Goal: Task Accomplishment & Management: Use online tool/utility

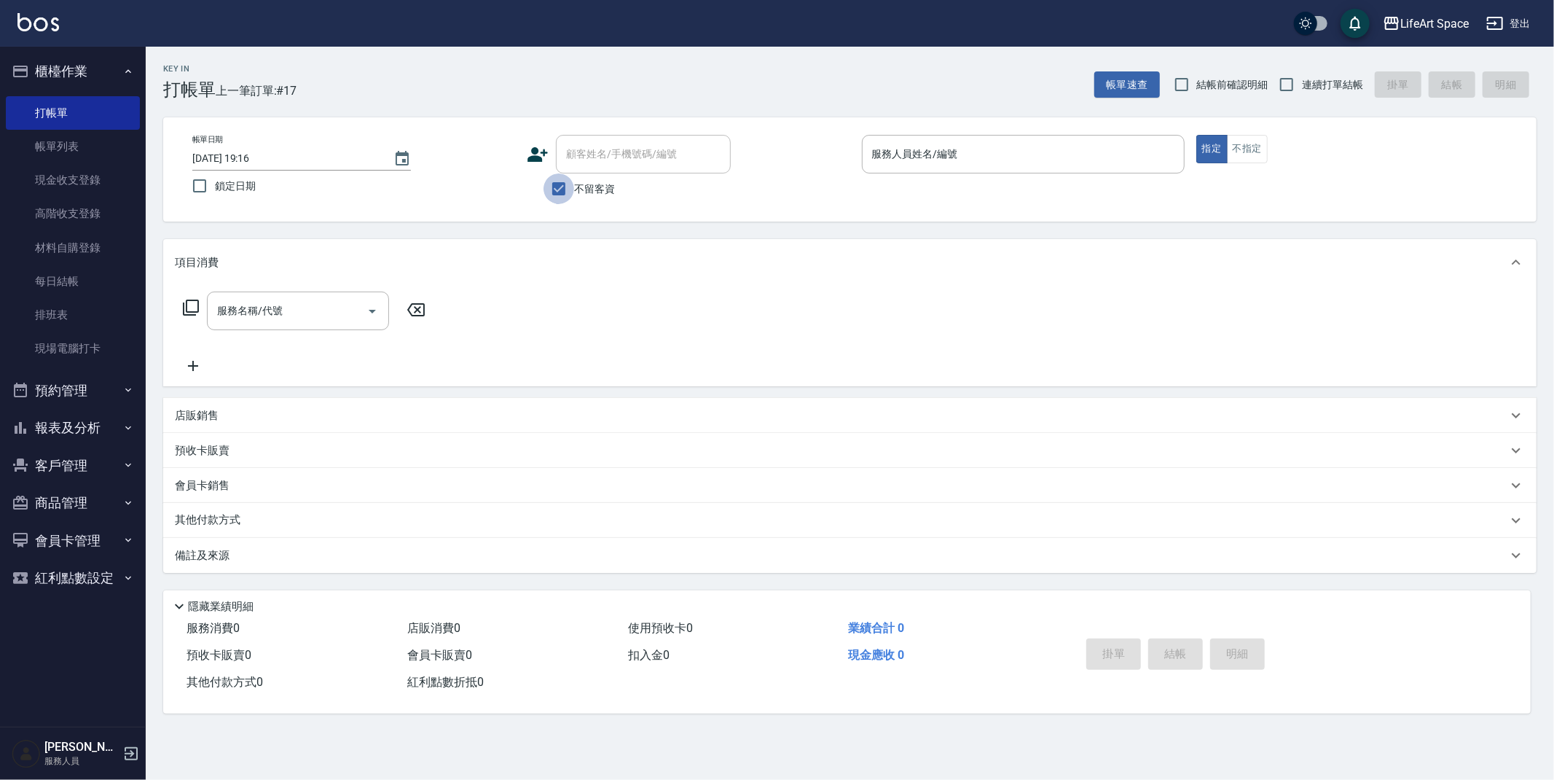
click at [565, 190] on input "不留客資" at bounding box center [559, 188] width 31 height 31
checkbox input "false"
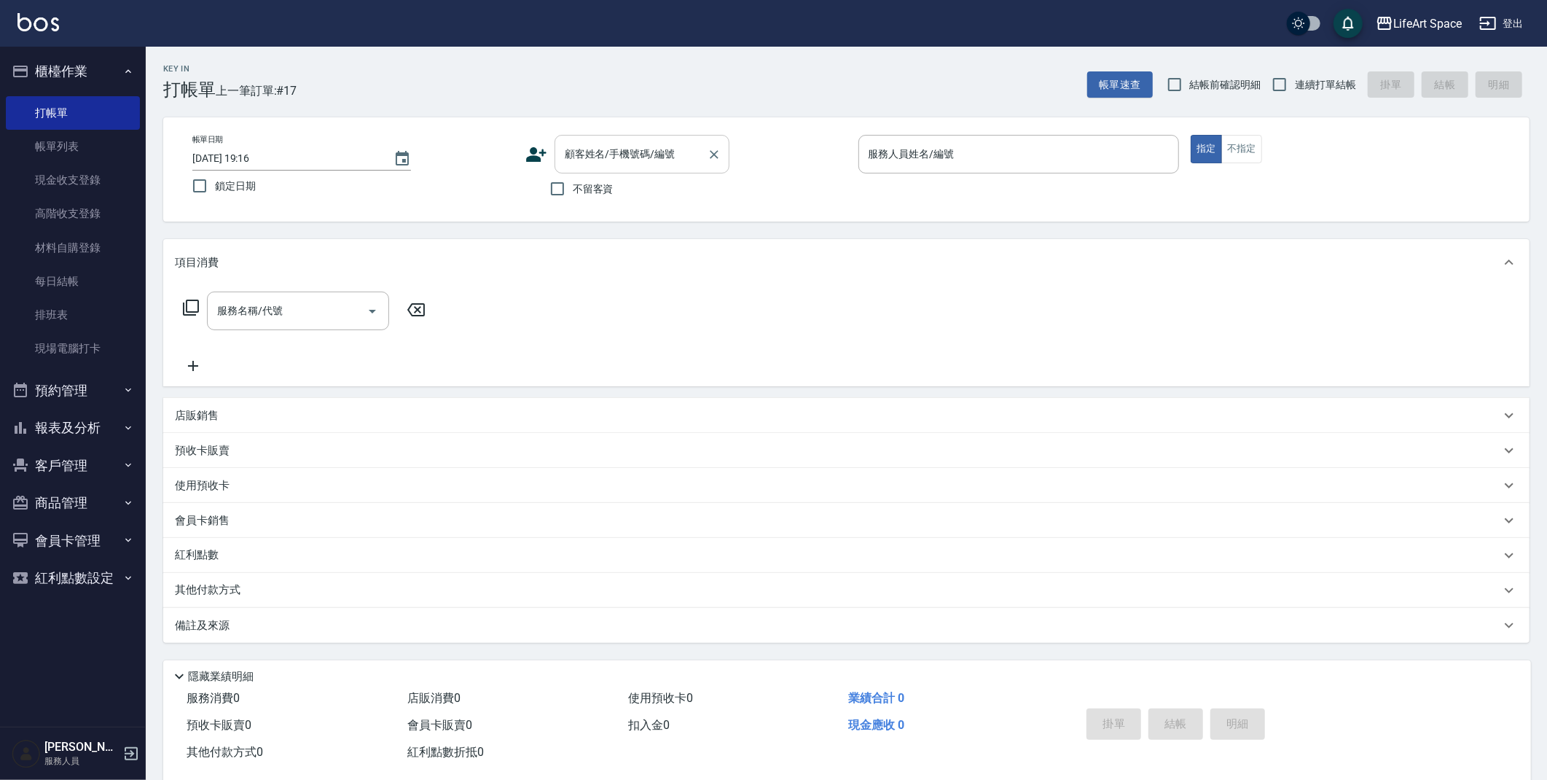
click at [596, 157] on div "顧客姓名/手機號碼/編號 顧客姓名/手機號碼/編號" at bounding box center [642, 154] width 175 height 39
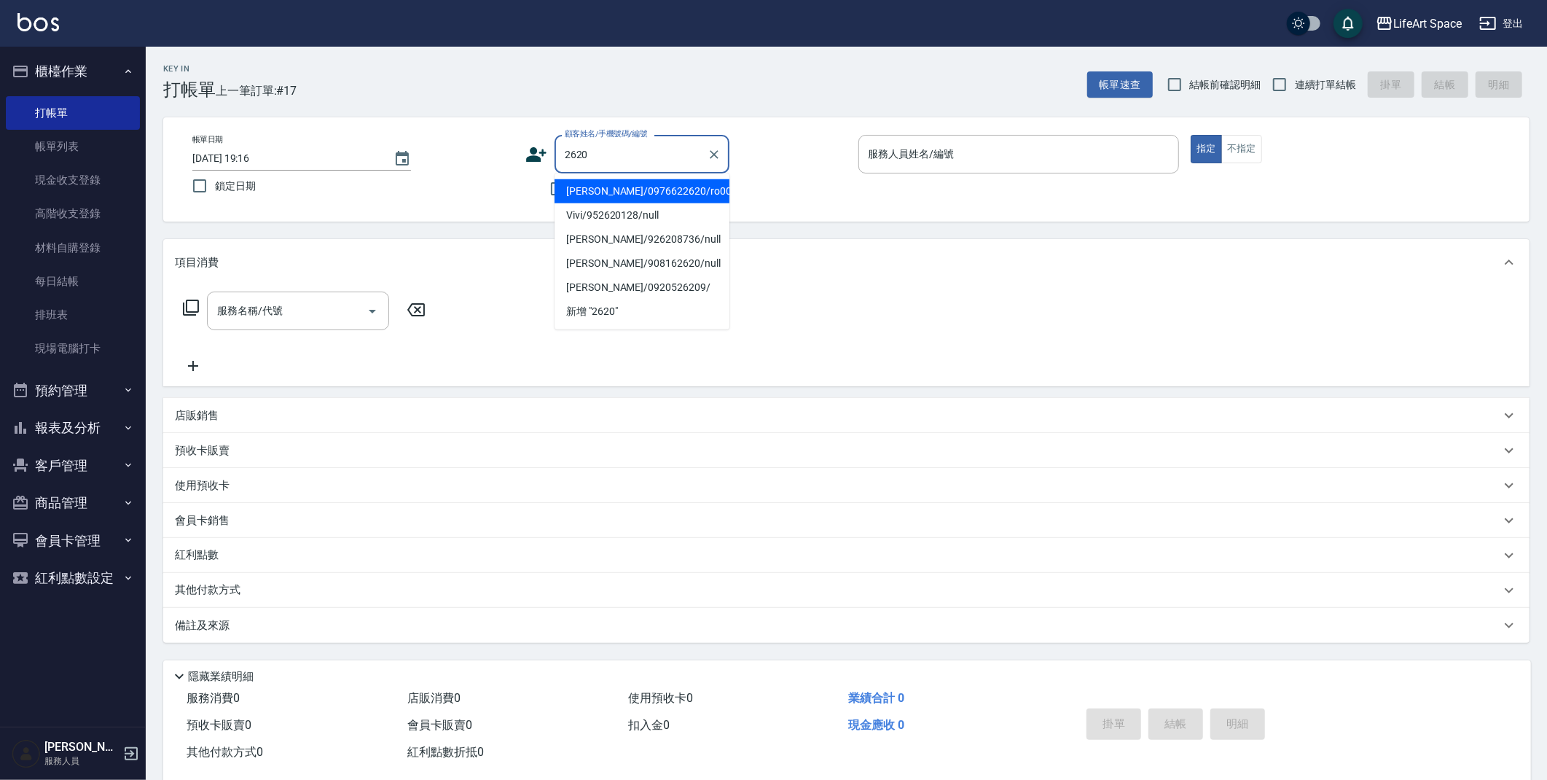
click at [662, 193] on li "[PERSON_NAME]/0976622620/ro005" at bounding box center [642, 191] width 175 height 24
type input "[PERSON_NAME]/0976622620/ro005"
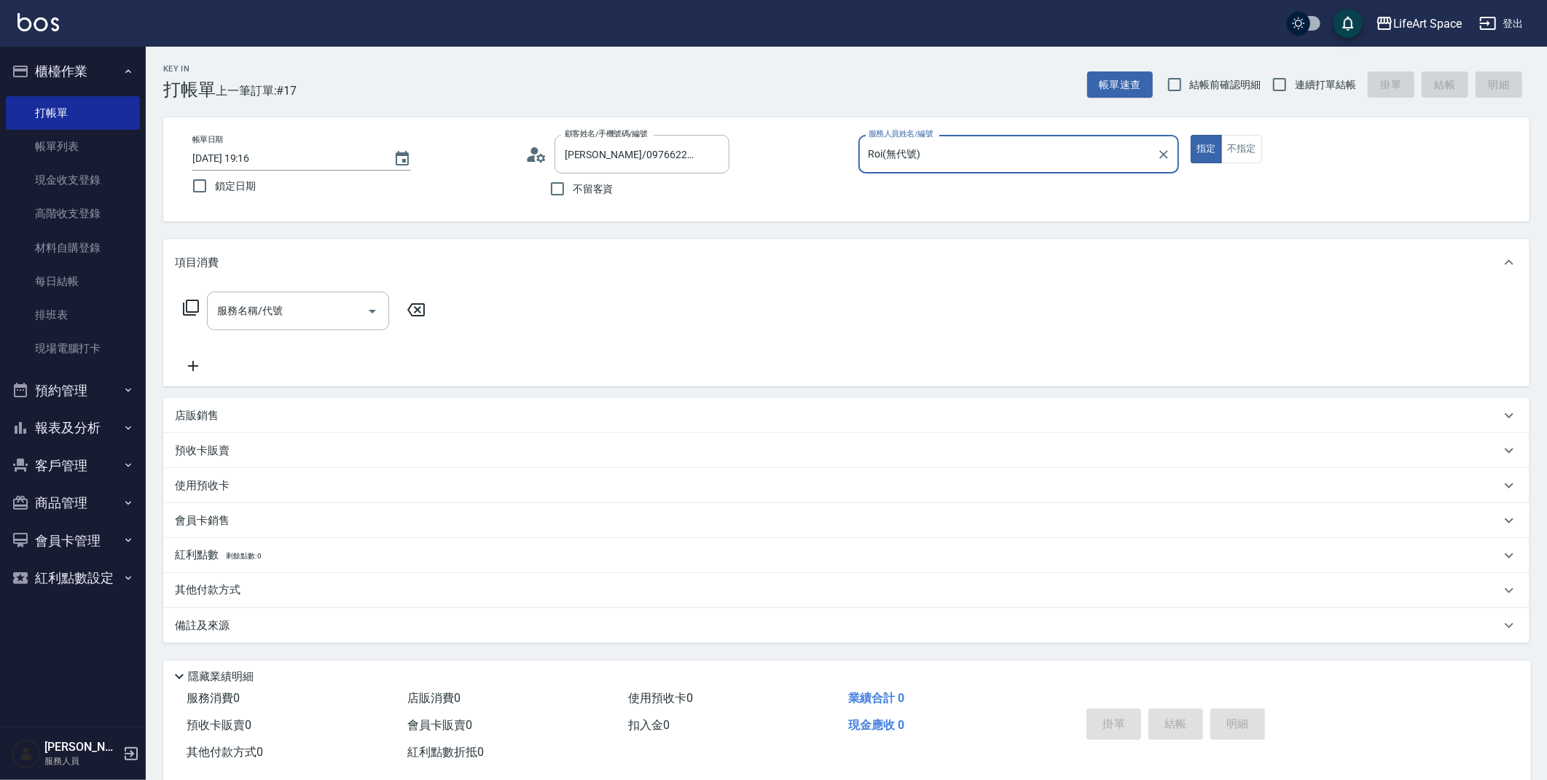
type input "Roi(無代號)"
click at [282, 326] on div "服務名稱/代號" at bounding box center [298, 310] width 182 height 39
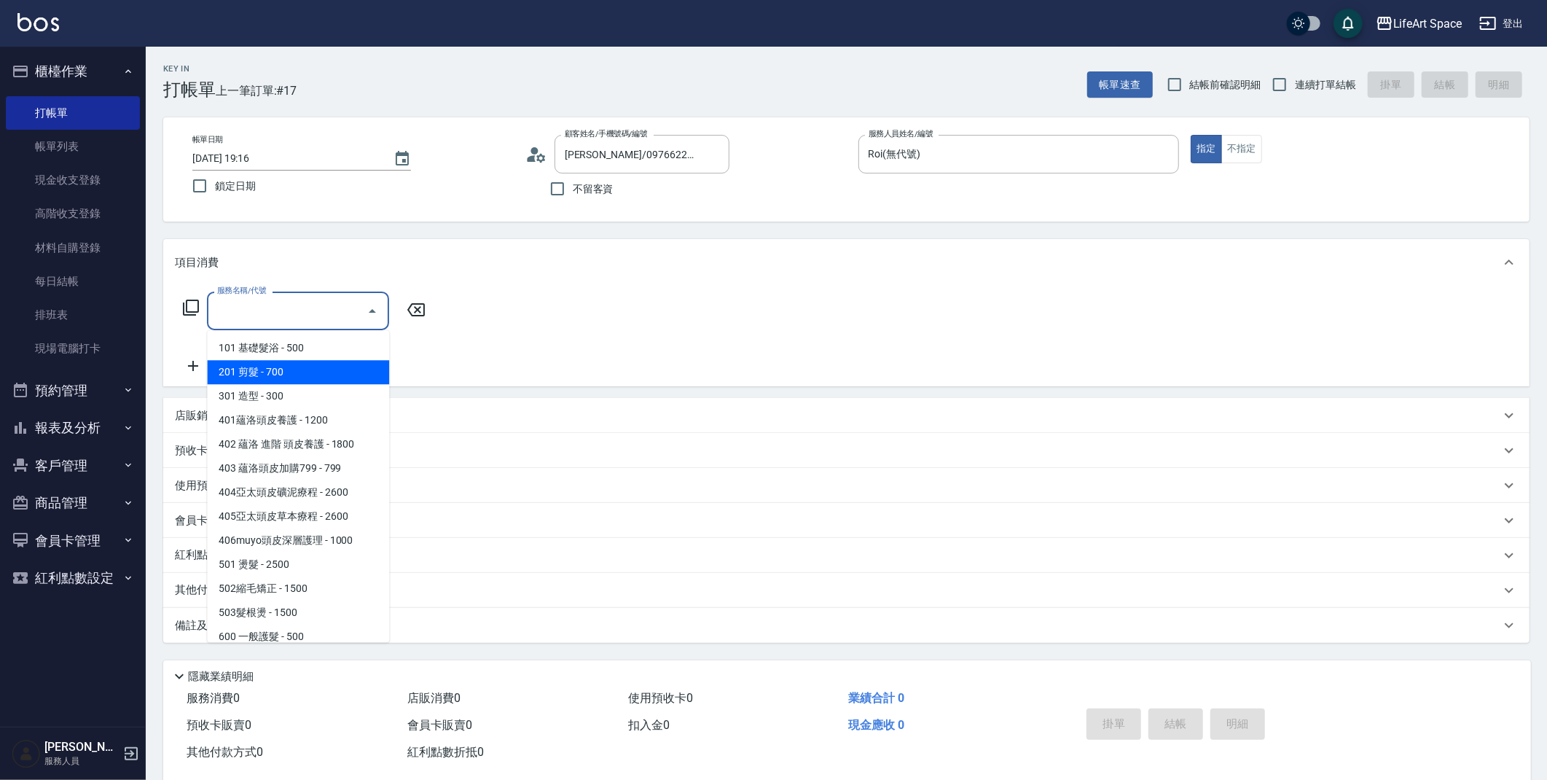
click at [289, 372] on span "201 剪髮 - 700" at bounding box center [298, 372] width 182 height 24
type input "201 剪髮(201)"
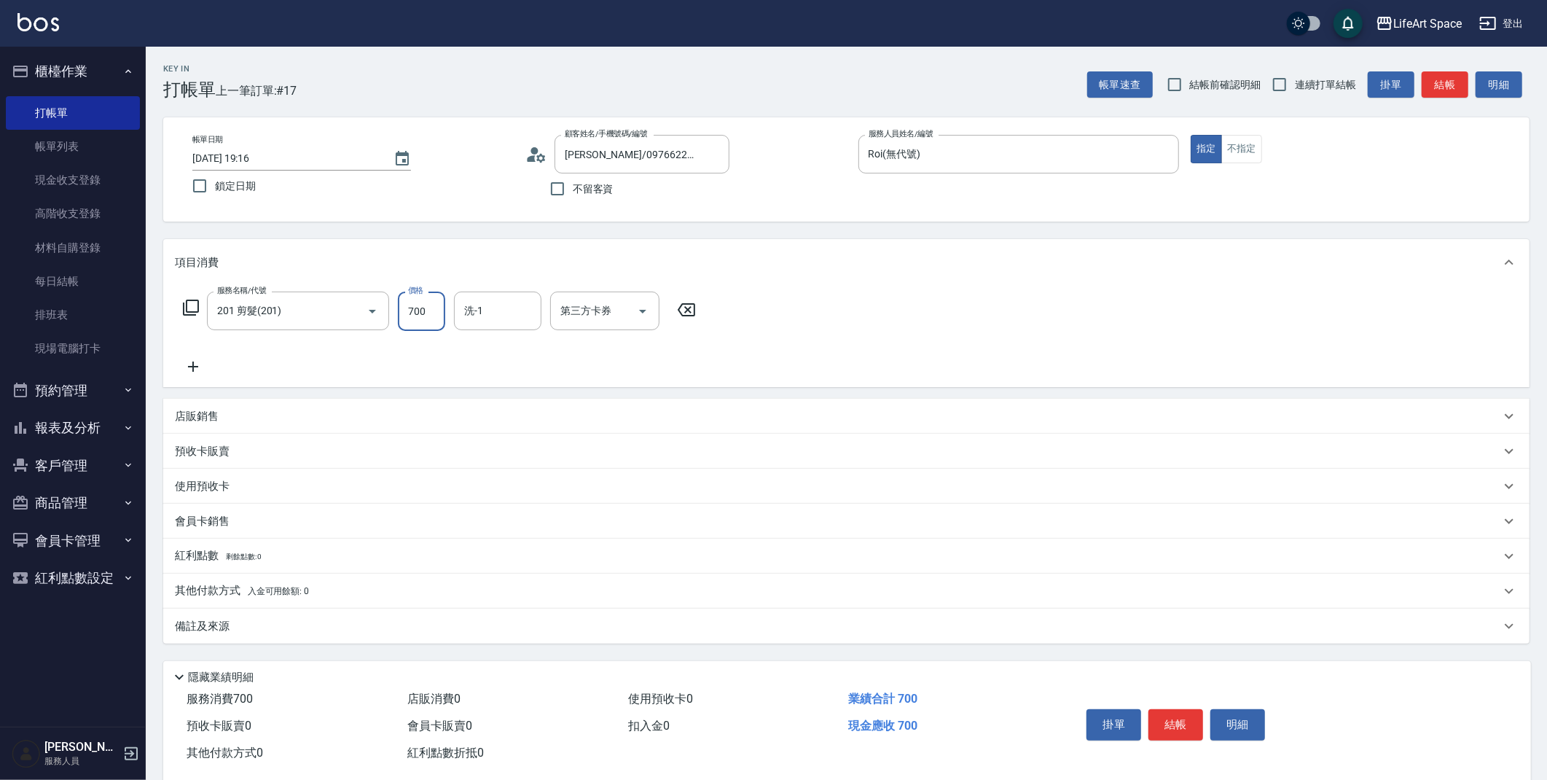
click at [432, 318] on input "700" at bounding box center [421, 310] width 47 height 39
type input "800"
click at [189, 363] on icon at bounding box center [193, 366] width 36 height 17
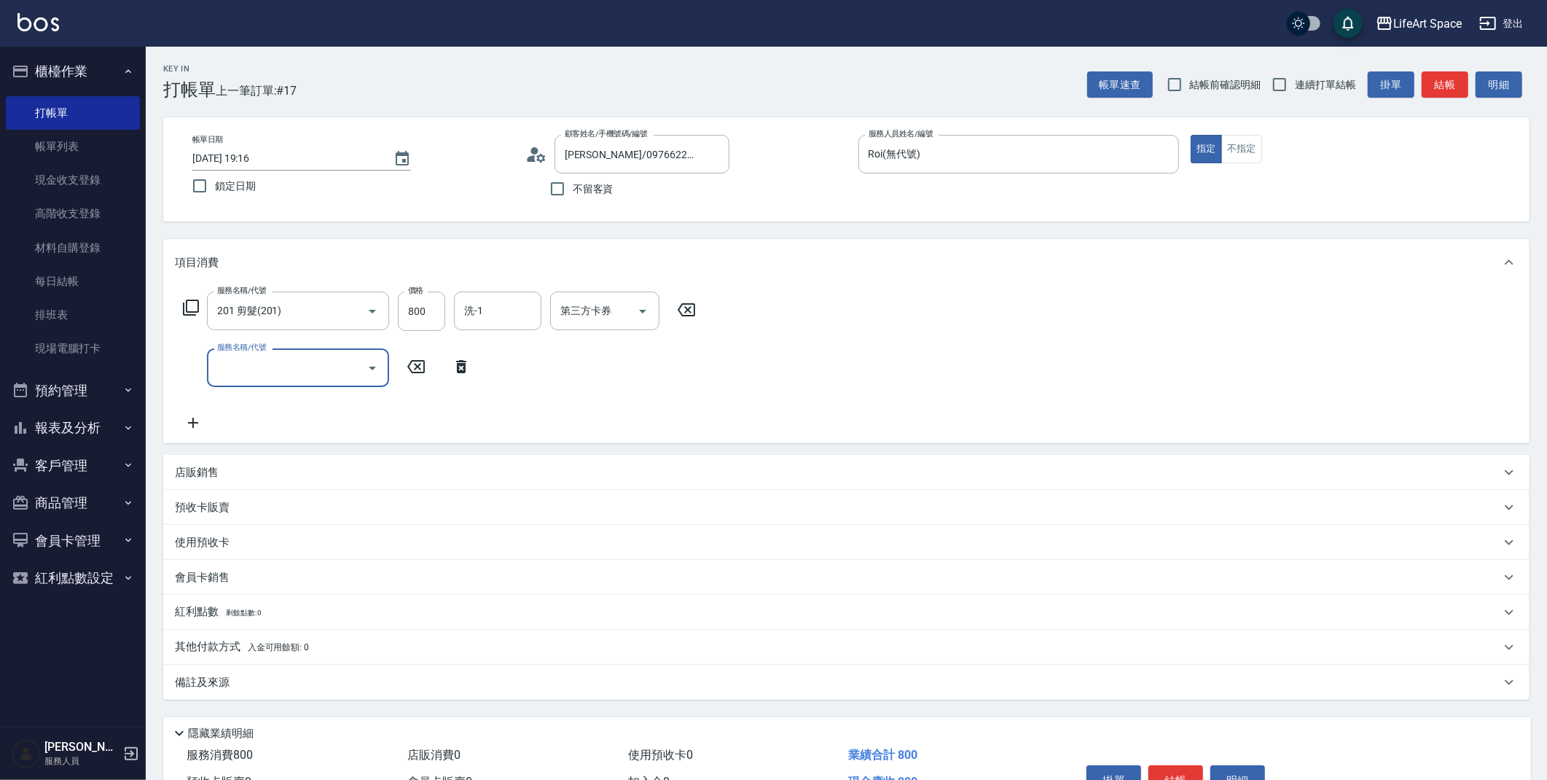
click at [262, 367] on input "服務名稱/代號" at bounding box center [287, 368] width 147 height 26
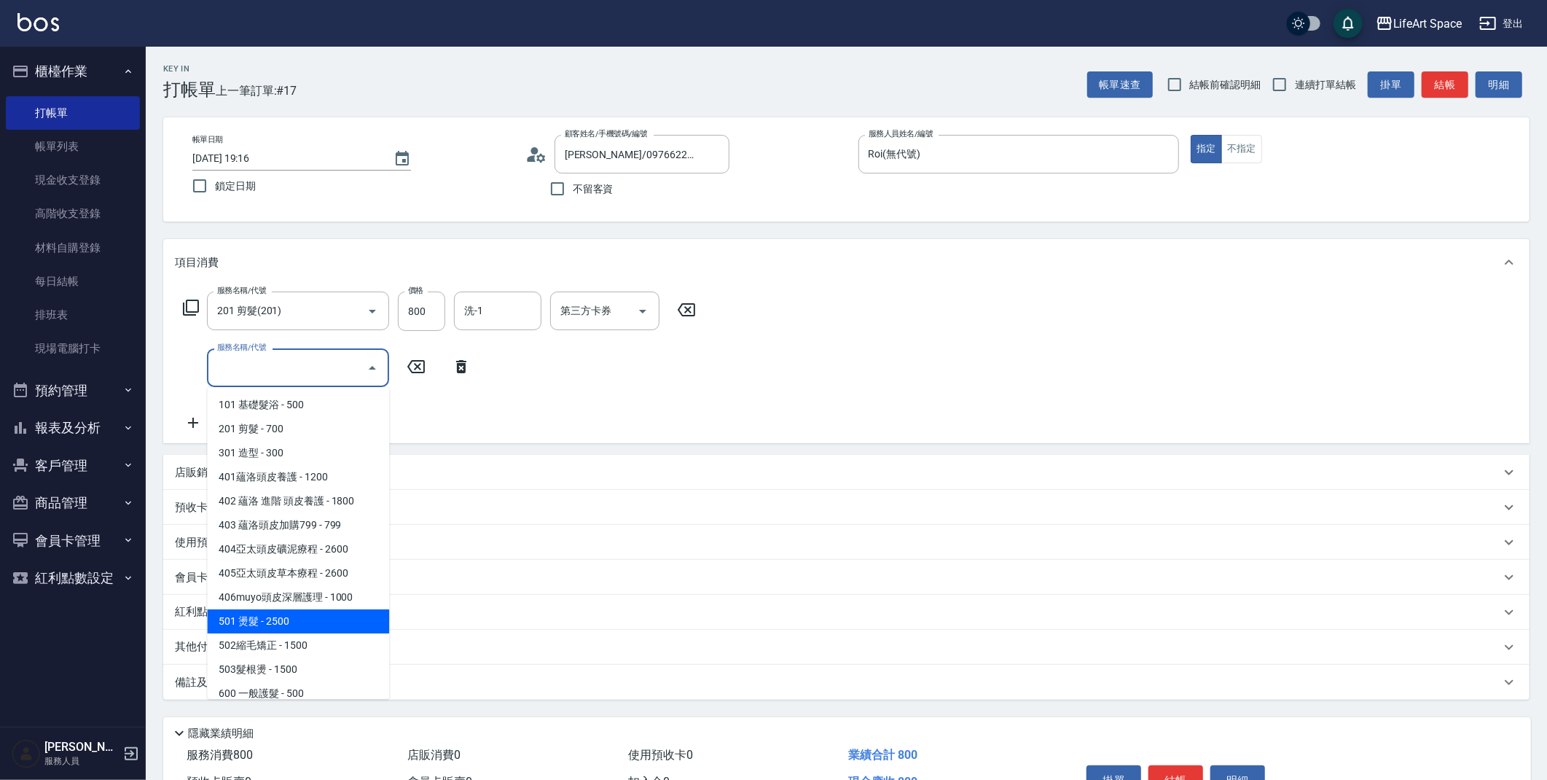
click at [294, 620] on span "501 燙髮 - 2500" at bounding box center [298, 621] width 182 height 24
type input "501 燙髮(501)"
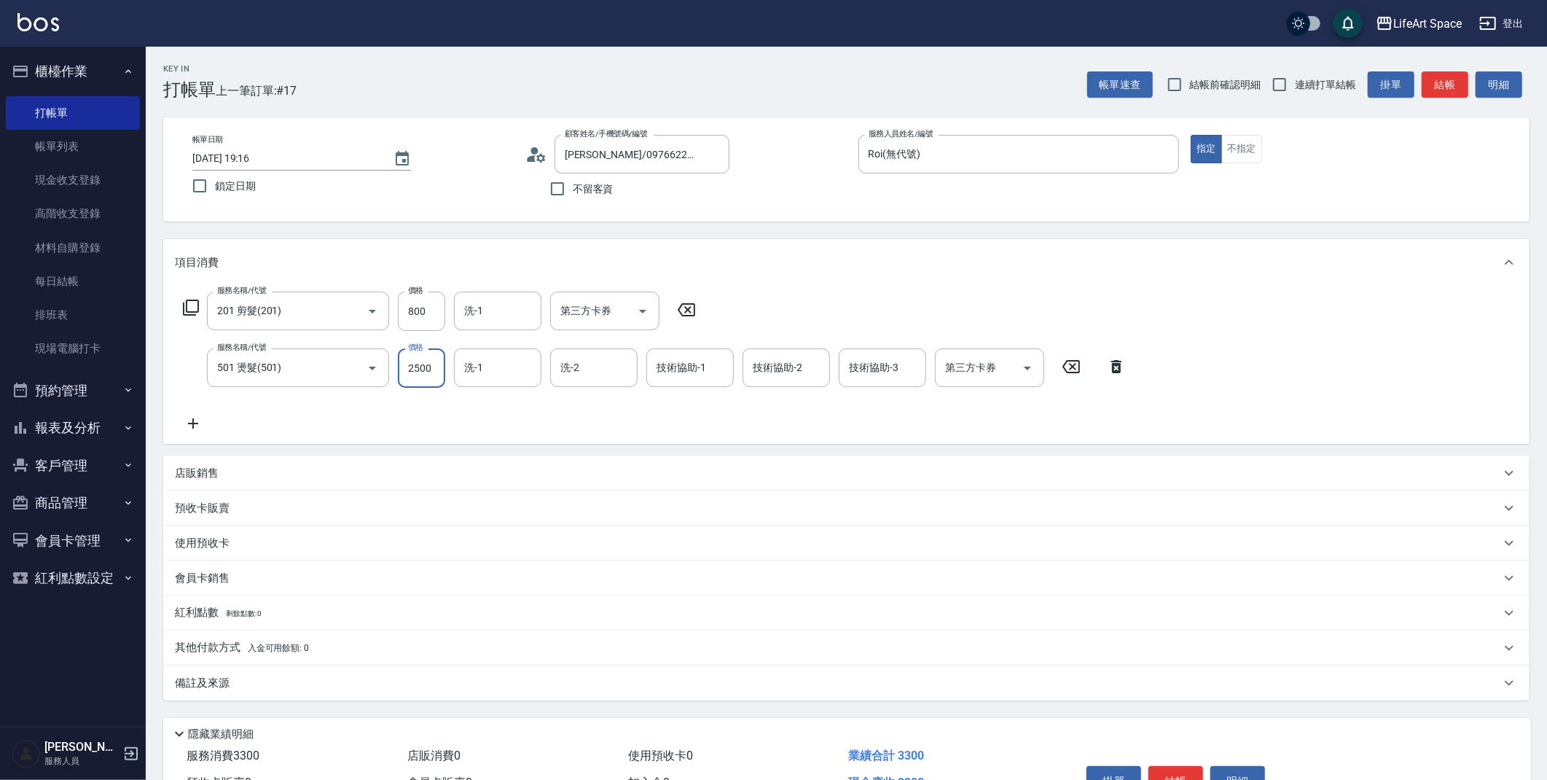
click at [431, 367] on input "2500" at bounding box center [421, 367] width 47 height 39
type input "3040"
click at [344, 582] on div "會員卡銷售" at bounding box center [837, 578] width 1325 height 15
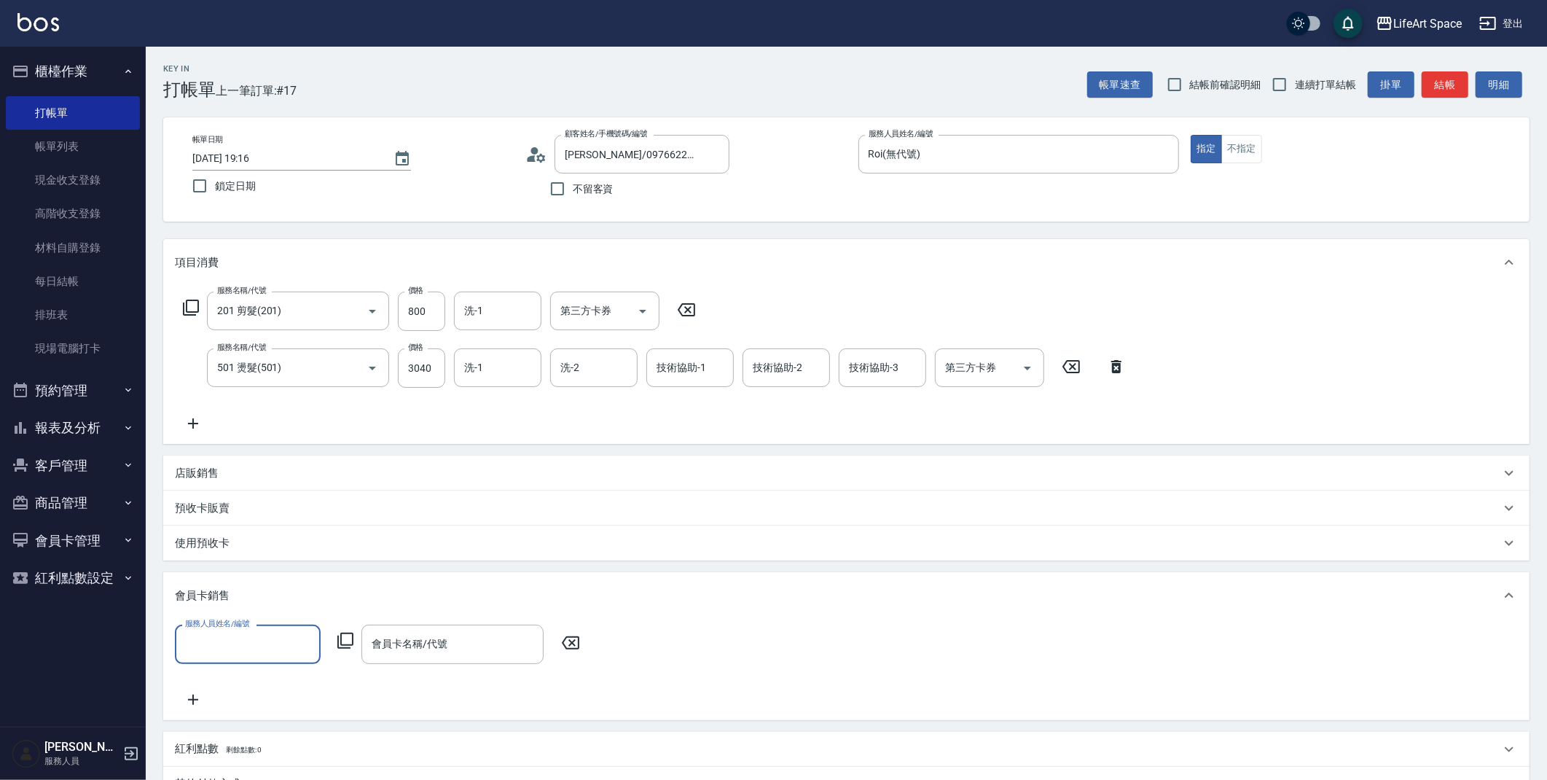
click at [311, 648] on input "服務人員姓名/編號" at bounding box center [247, 644] width 133 height 26
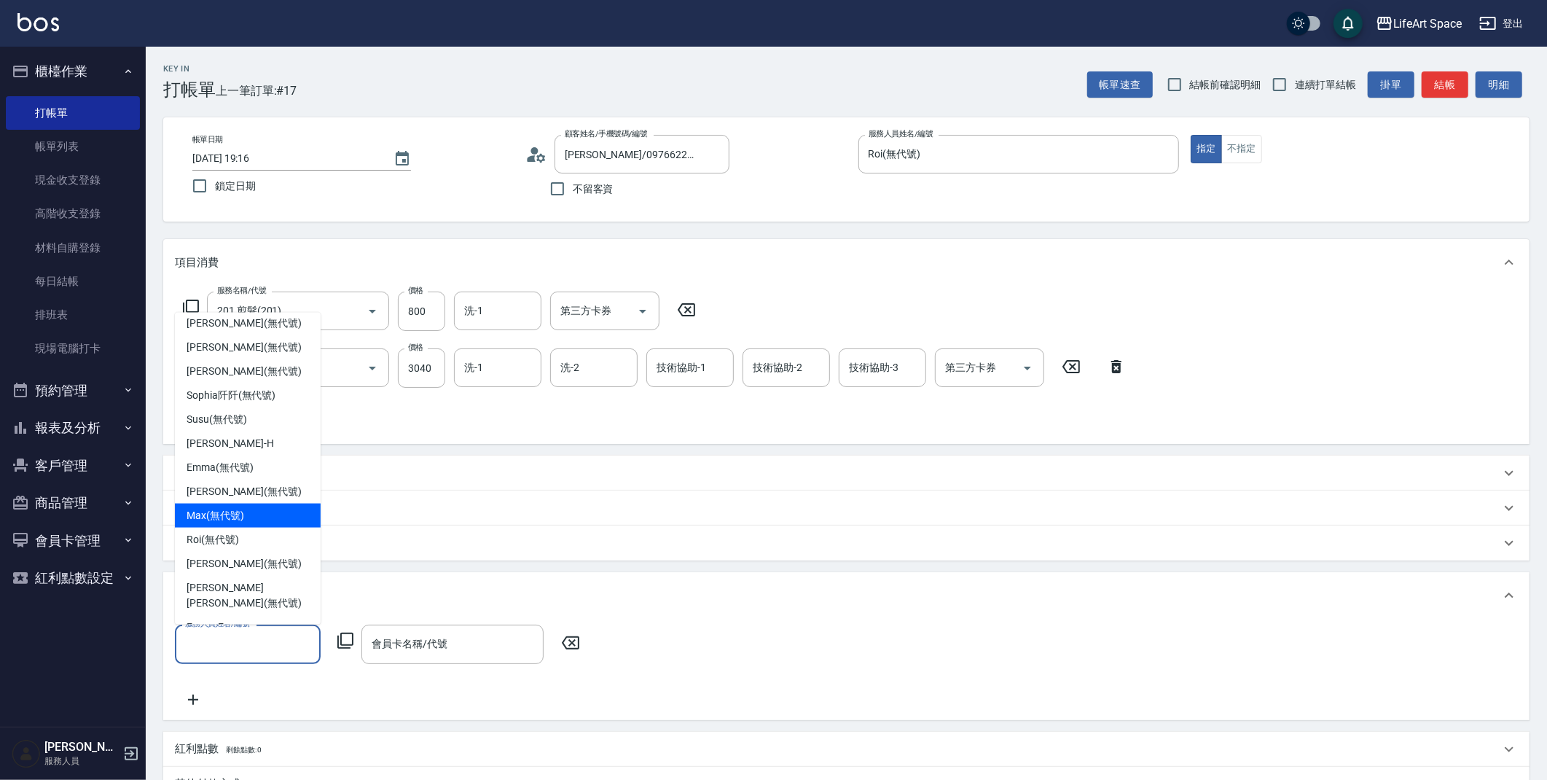
scroll to position [35, 0]
click at [280, 537] on div "Roi (無代號)" at bounding box center [248, 536] width 146 height 24
type input "Roi(無代號)"
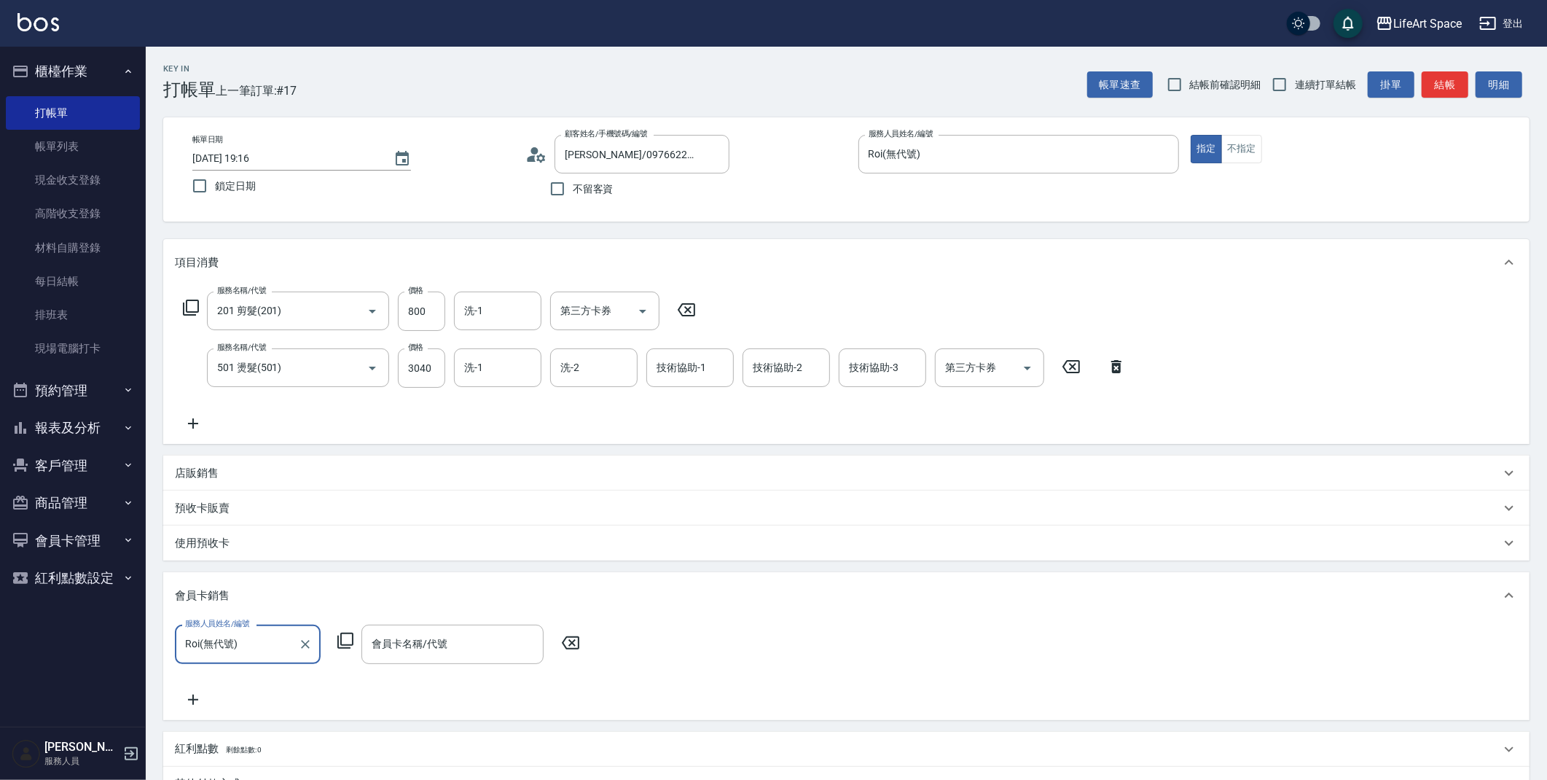
click at [443, 648] on input "會員卡名稱/代號" at bounding box center [452, 644] width 169 height 26
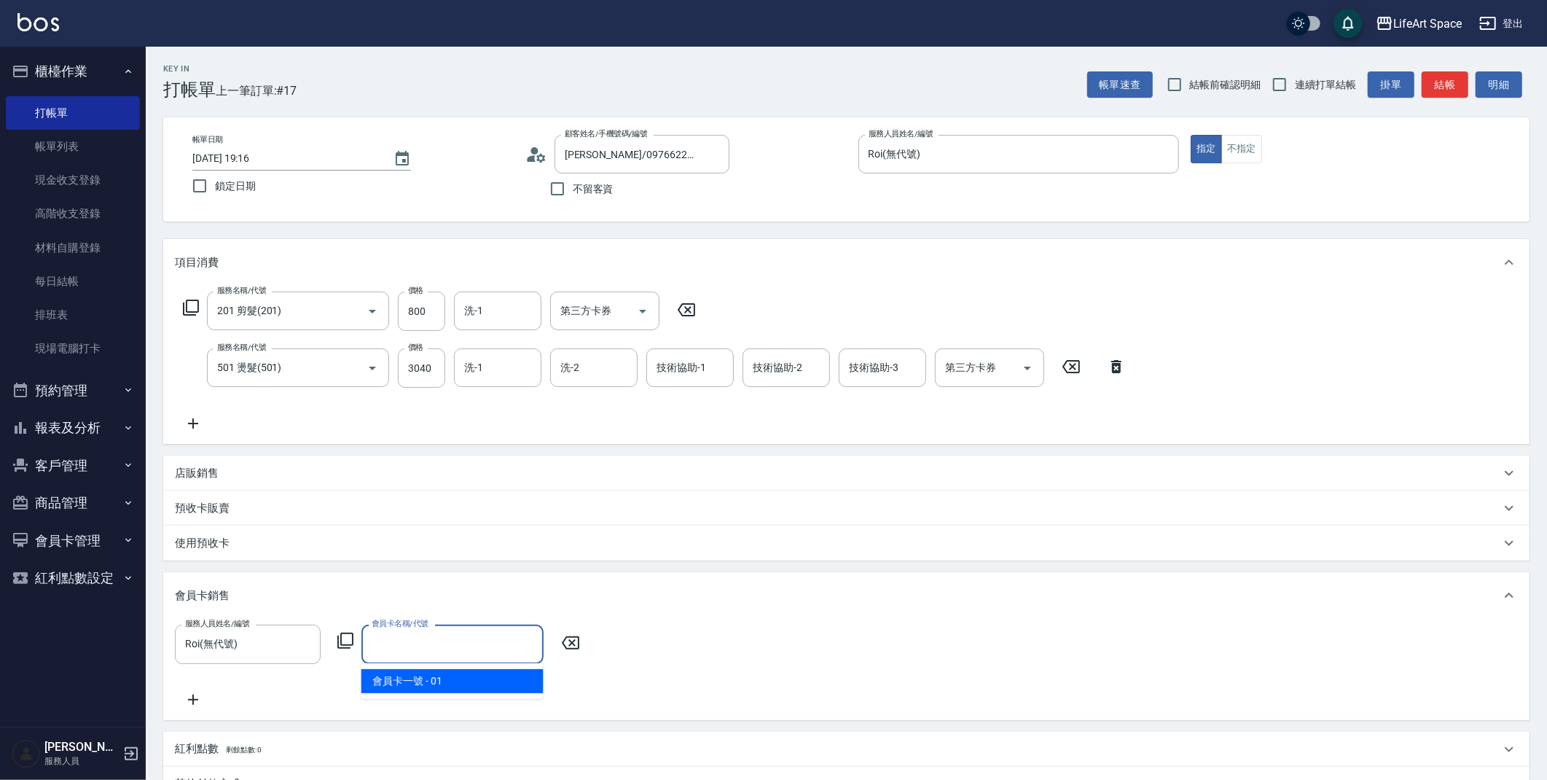
click at [453, 677] on span "會員卡一號 - 01" at bounding box center [452, 681] width 182 height 24
type input "會員卡一號-0天"
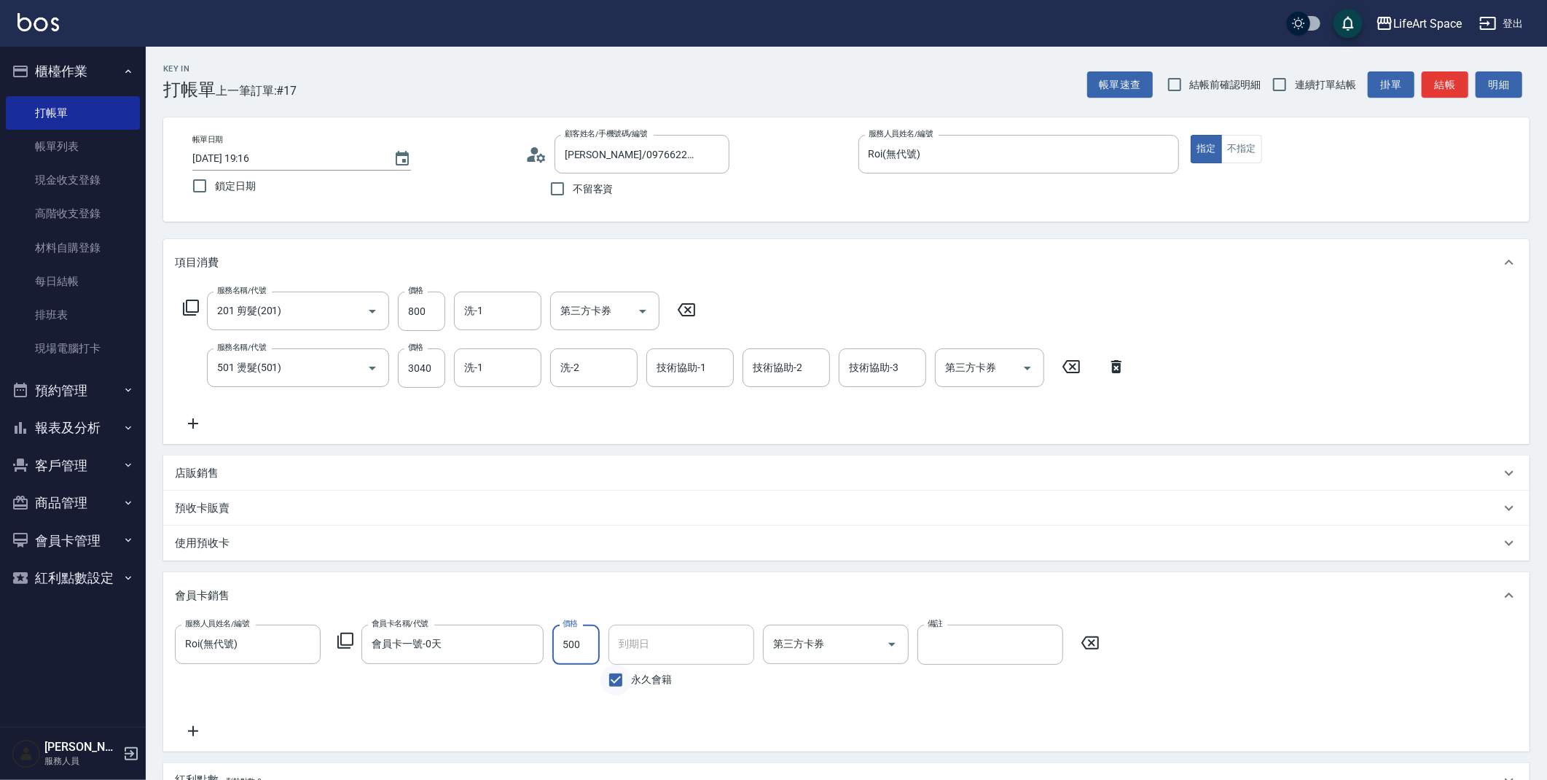
type input "500"
click at [614, 682] on input "永久會籍" at bounding box center [615, 680] width 31 height 31
checkbox input "false"
click at [680, 649] on input "[DATE]" at bounding box center [676, 643] width 136 height 39
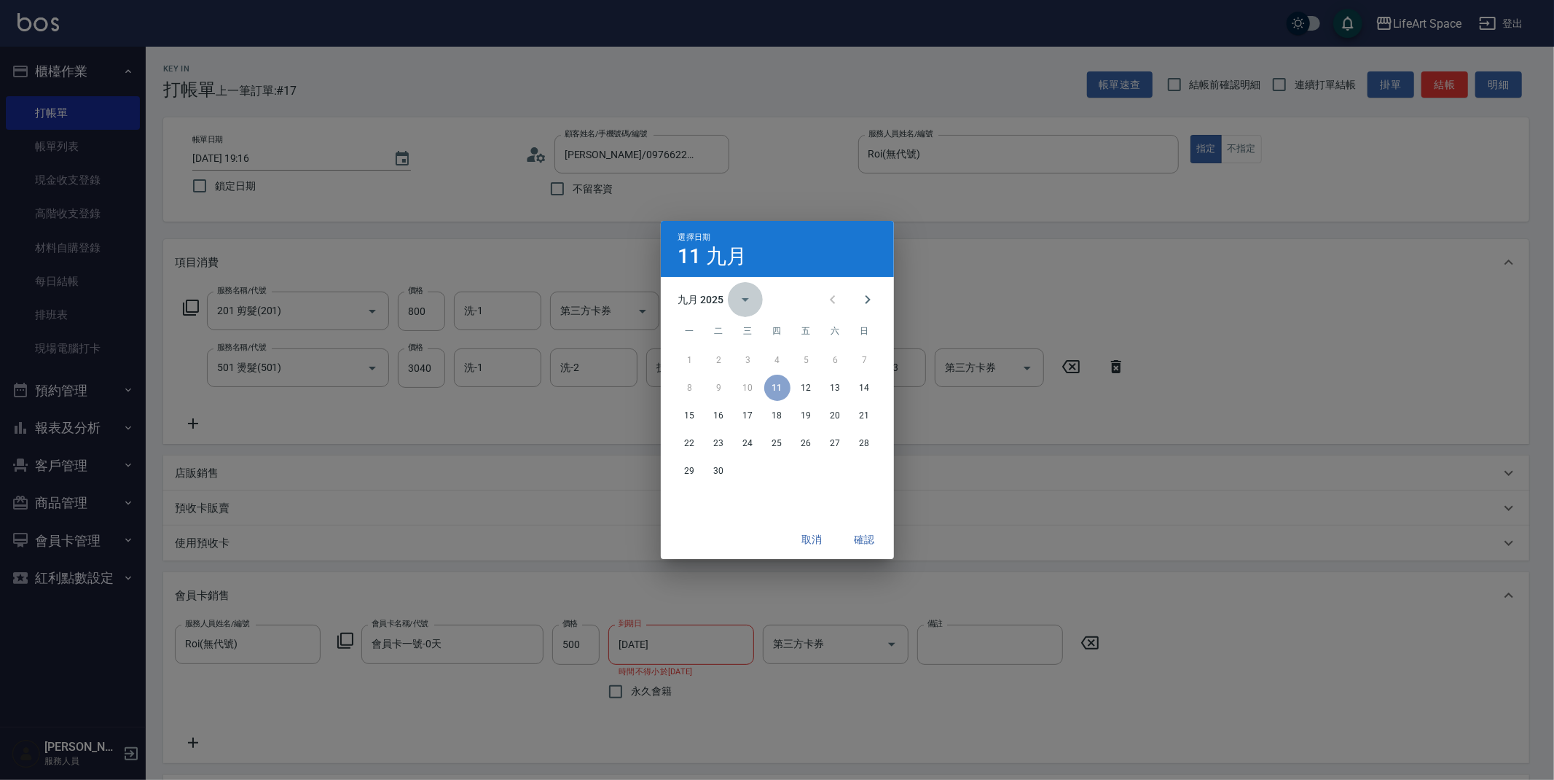
click at [748, 304] on icon "calendar view is open, switch to year view" at bounding box center [745, 299] width 17 height 17
click at [775, 329] on button "2026" at bounding box center [777, 334] width 52 height 26
type input "[DATE]"
click at [863, 540] on button "確認" at bounding box center [865, 539] width 47 height 27
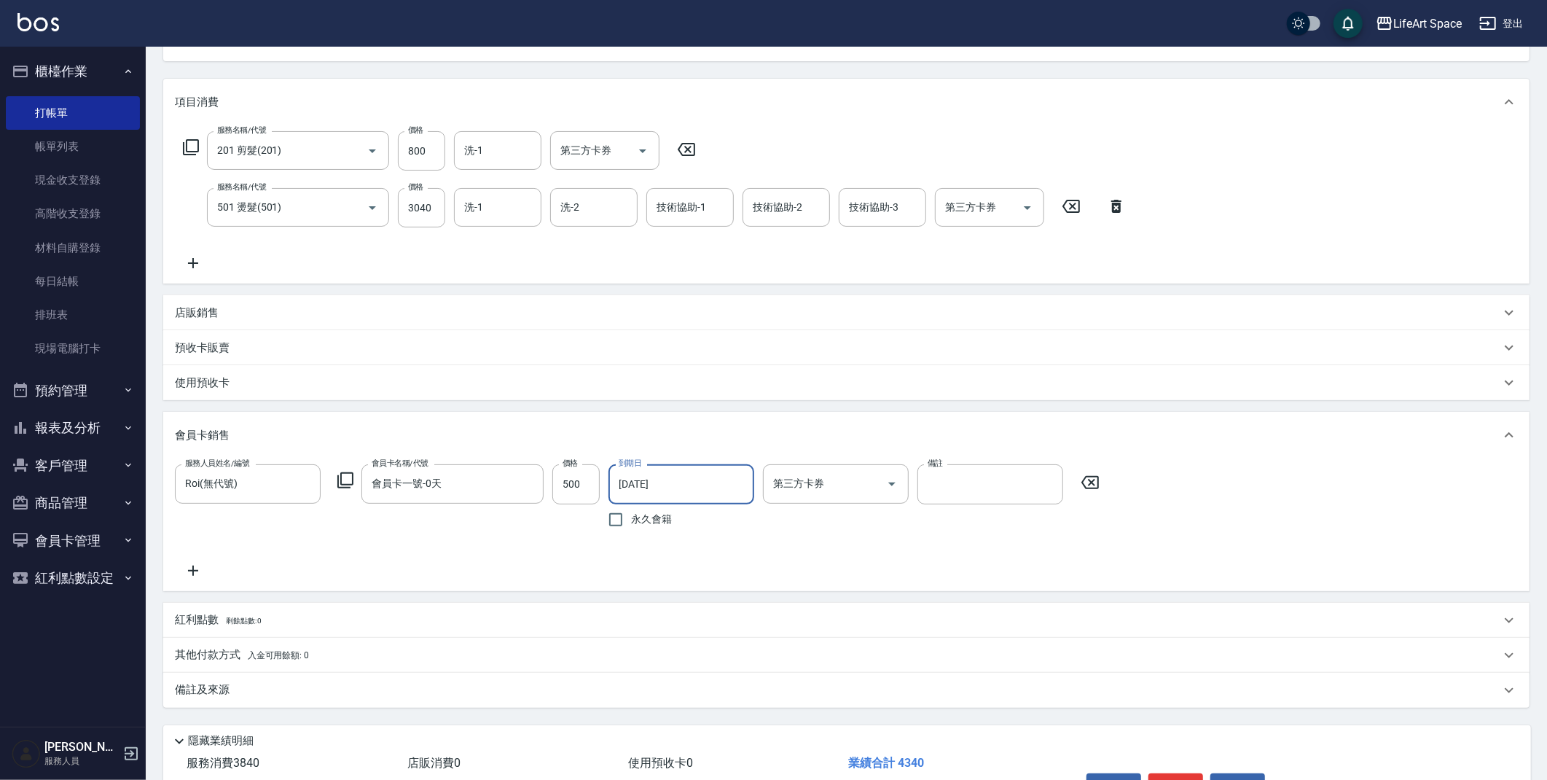
scroll to position [190, 0]
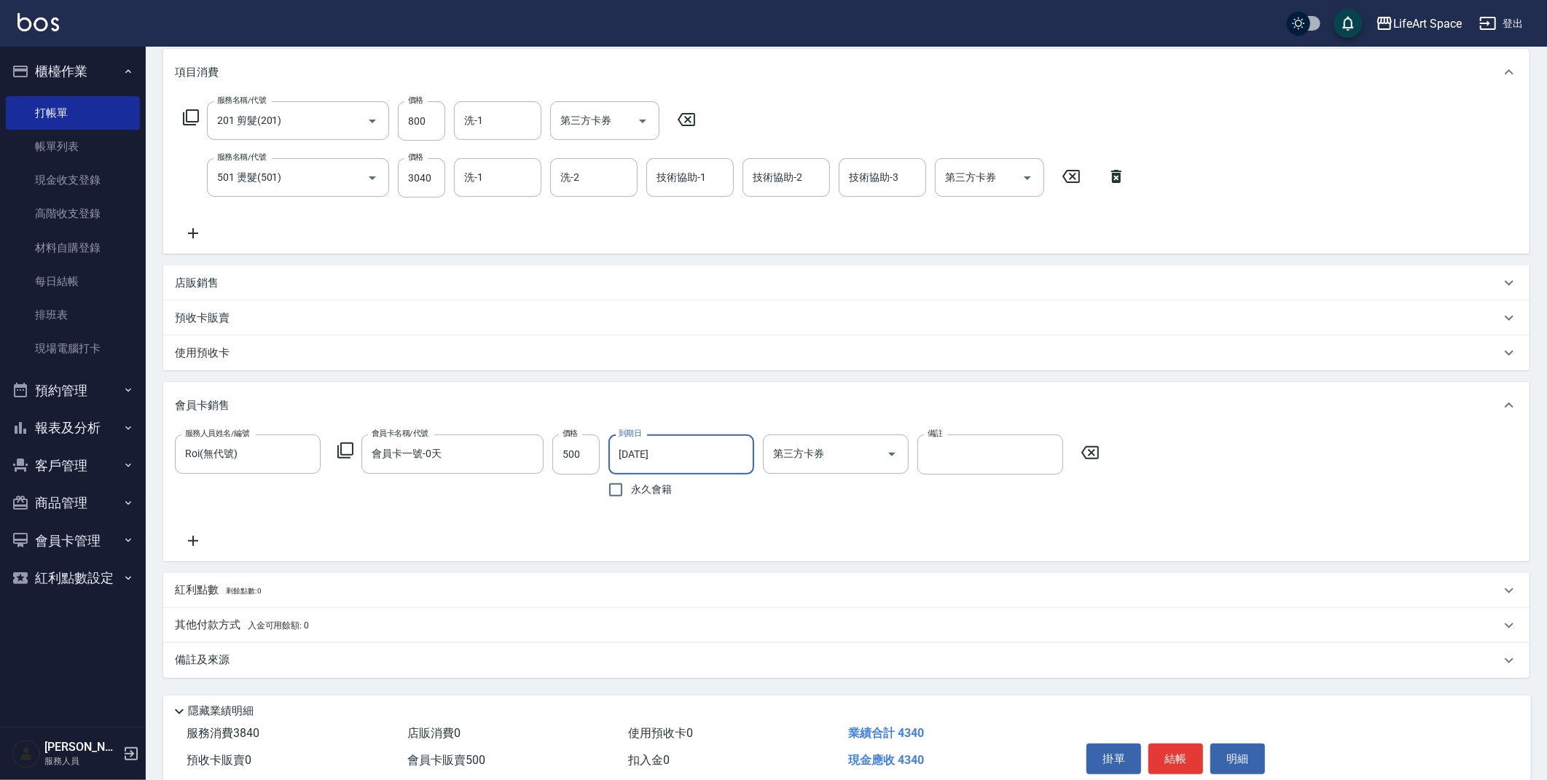
click at [828, 664] on div "備註及來源" at bounding box center [837, 659] width 1325 height 15
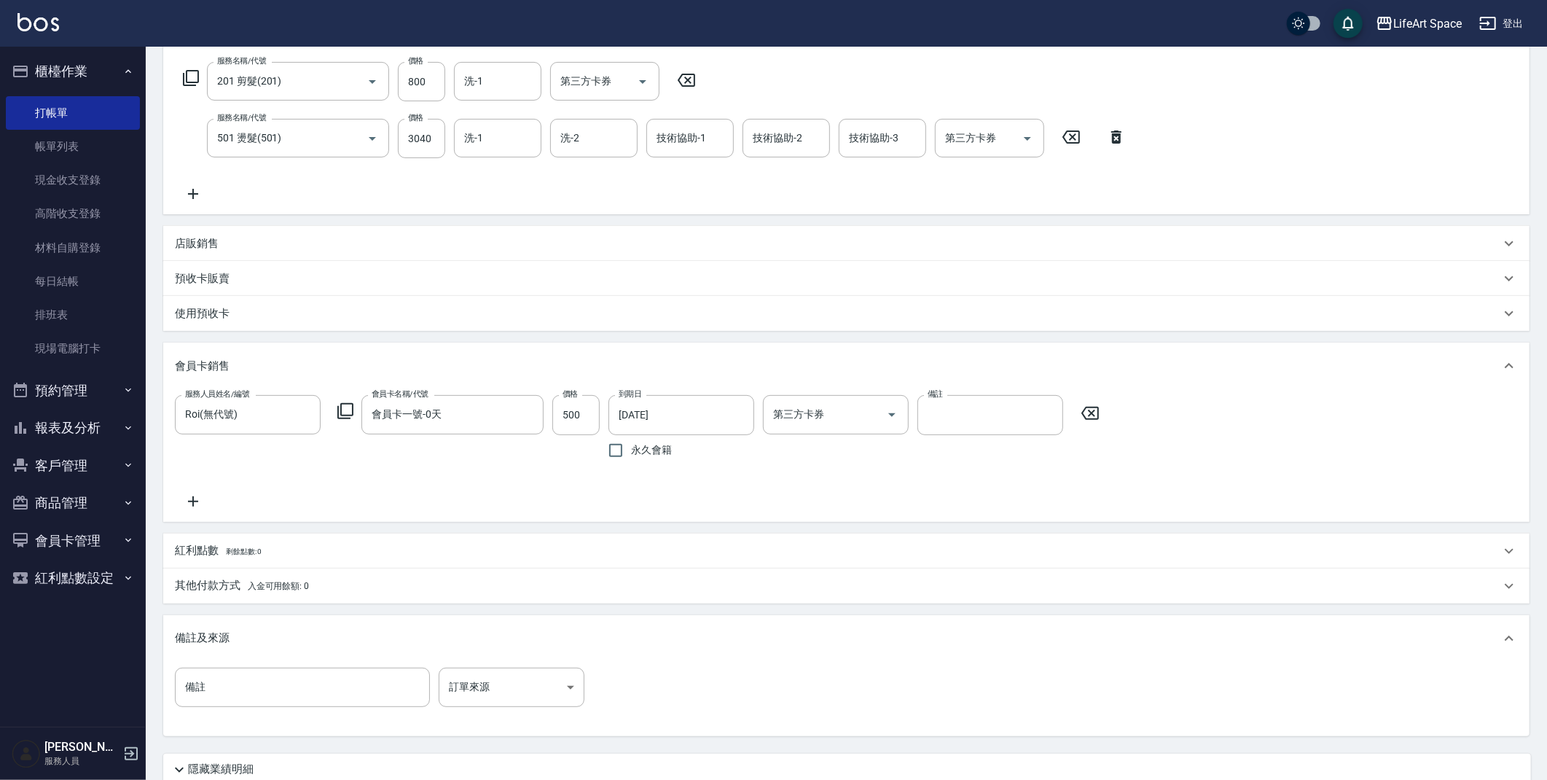
scroll to position [227, 0]
click at [244, 691] on input "備註" at bounding box center [302, 689] width 255 height 39
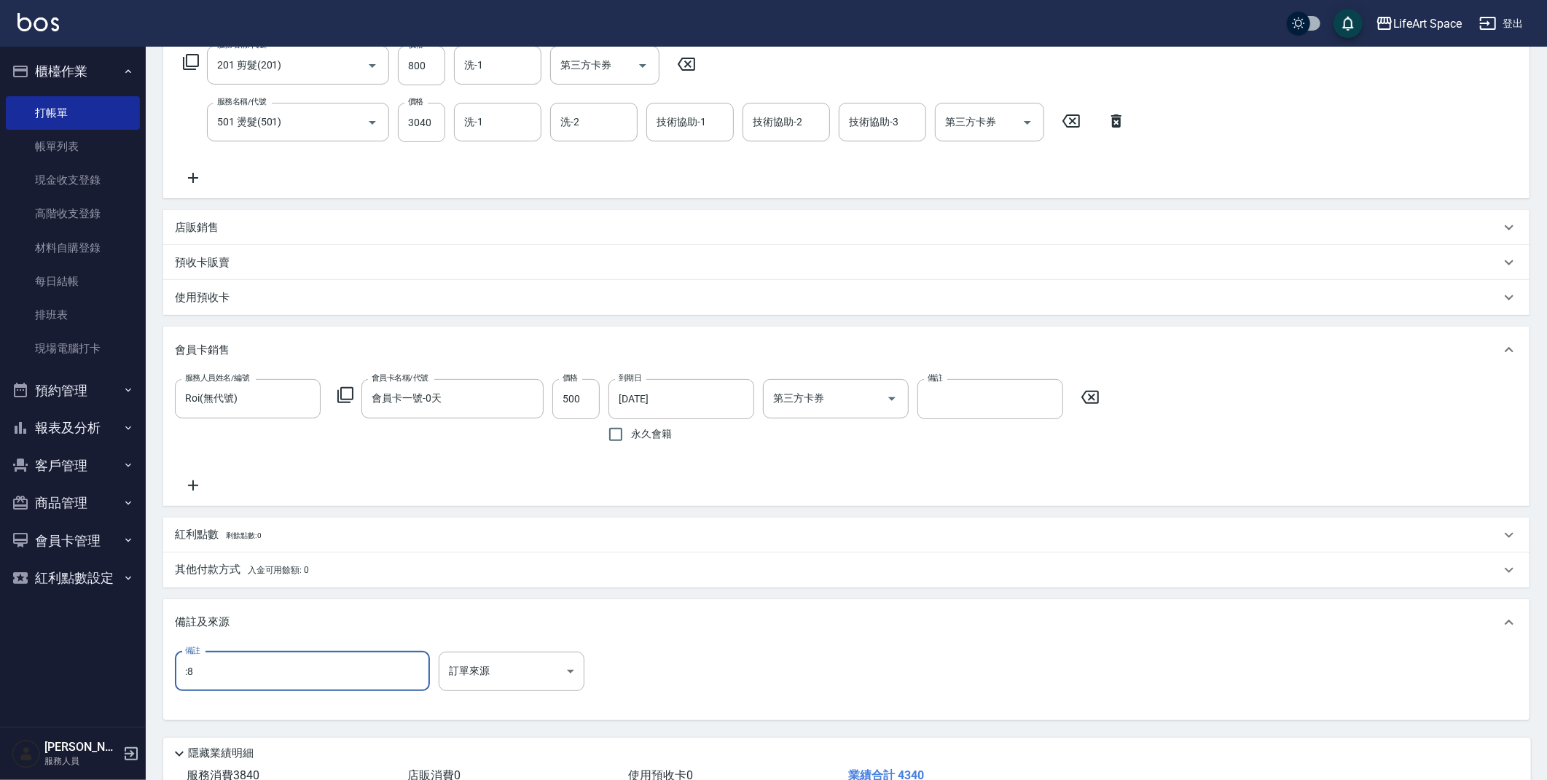
scroll to position [248, 0]
type input ":8"
click at [541, 667] on body "LifeArt Space 登出 櫃檯作業 打帳單 帳單列表 現金收支登錄 高階收支登錄 材料自購登錄 每日結帳 排班表 現場電腦打卡 預約管理 預約管理 單…" at bounding box center [773, 314] width 1547 height 1124
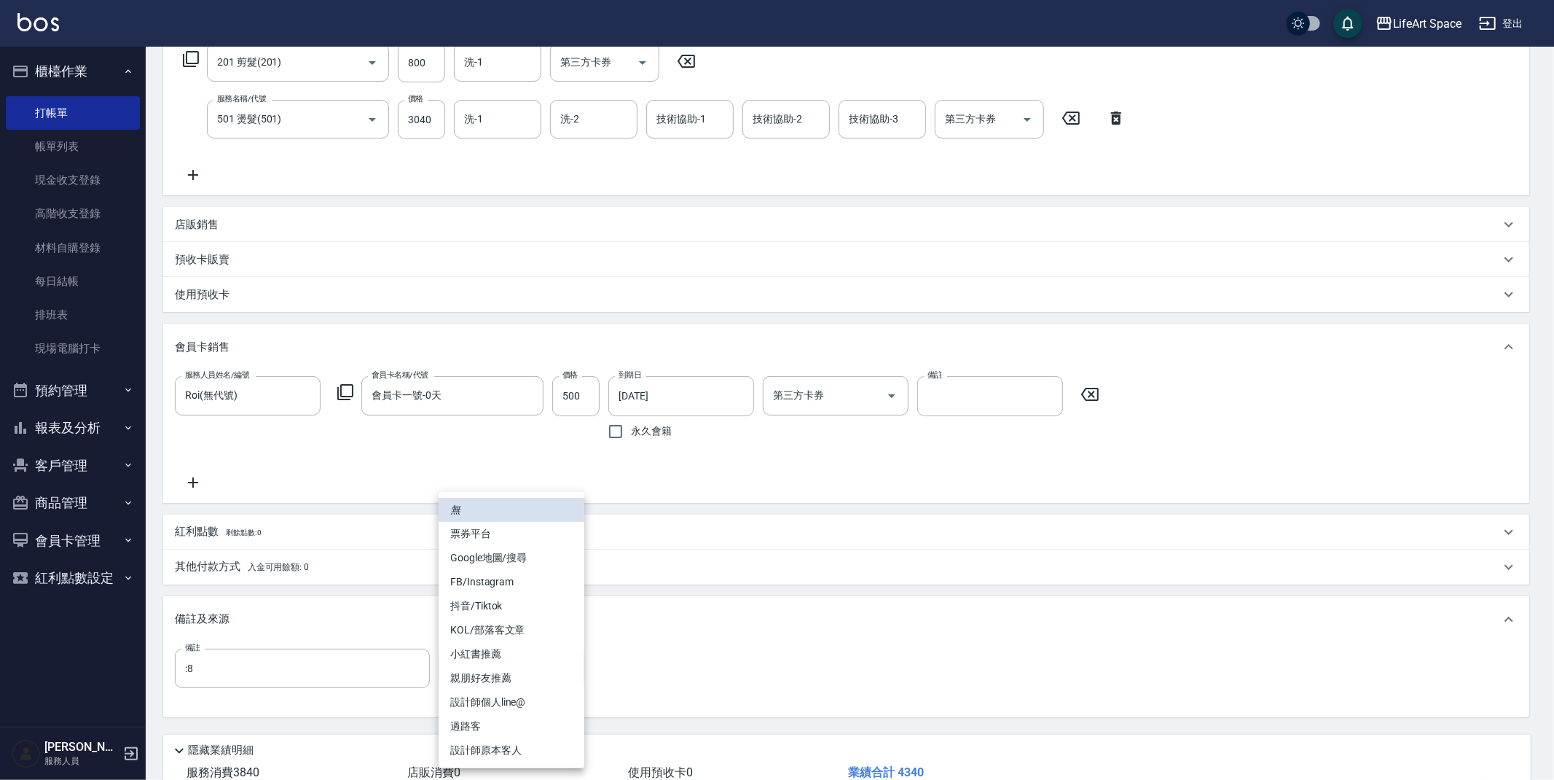
click at [487, 751] on li "設計師原本客人" at bounding box center [512, 750] width 146 height 24
type input "設計師原本客人"
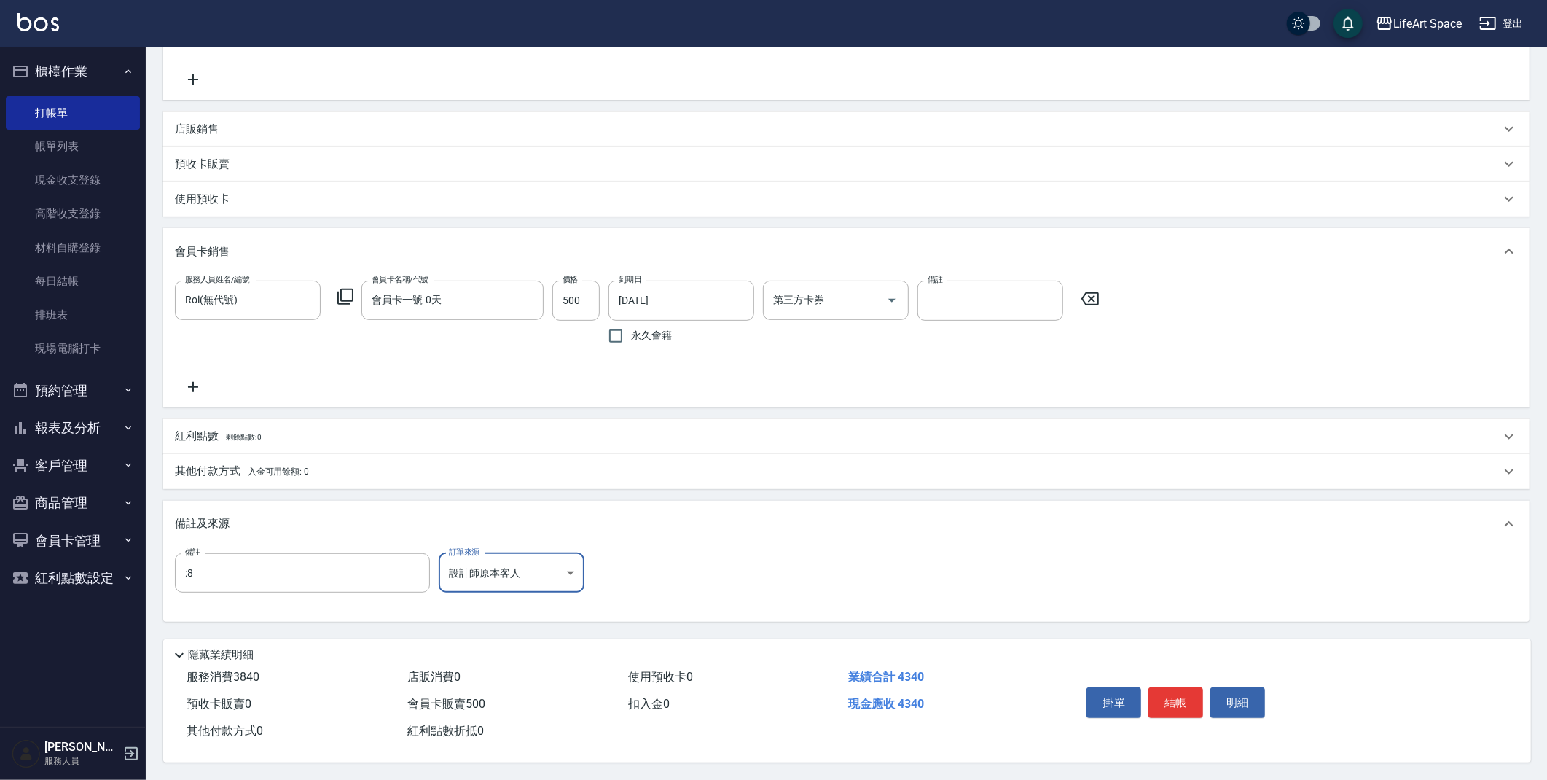
scroll to position [348, 0]
click at [212, 466] on p "其他付款方式 入金可用餘額: 0" at bounding box center [242, 471] width 134 height 16
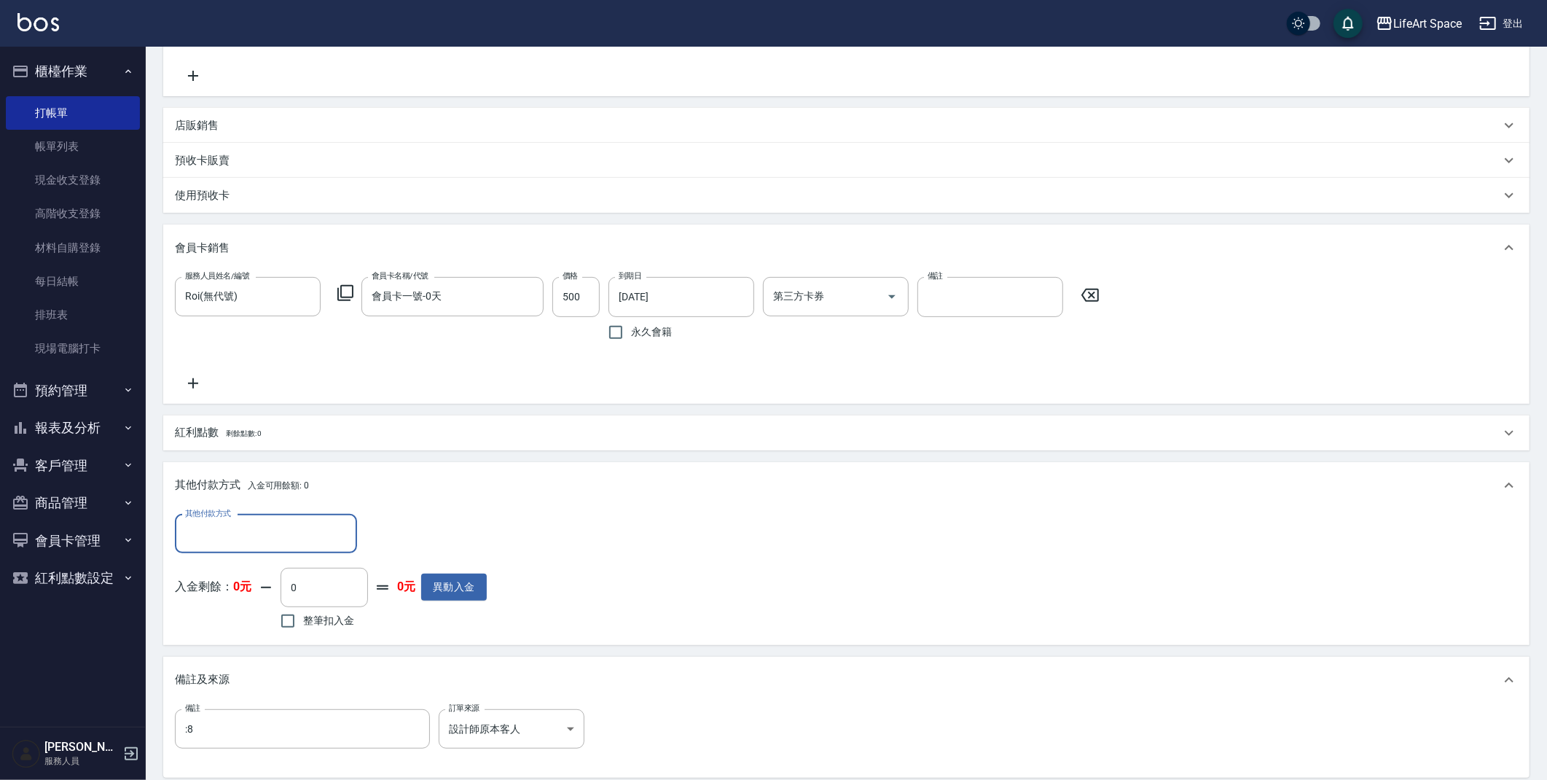
scroll to position [1, 0]
click at [262, 527] on input "其他付款方式" at bounding box center [265, 534] width 169 height 26
click at [248, 572] on span "轉帳" at bounding box center [266, 571] width 182 height 24
type input "轉帳"
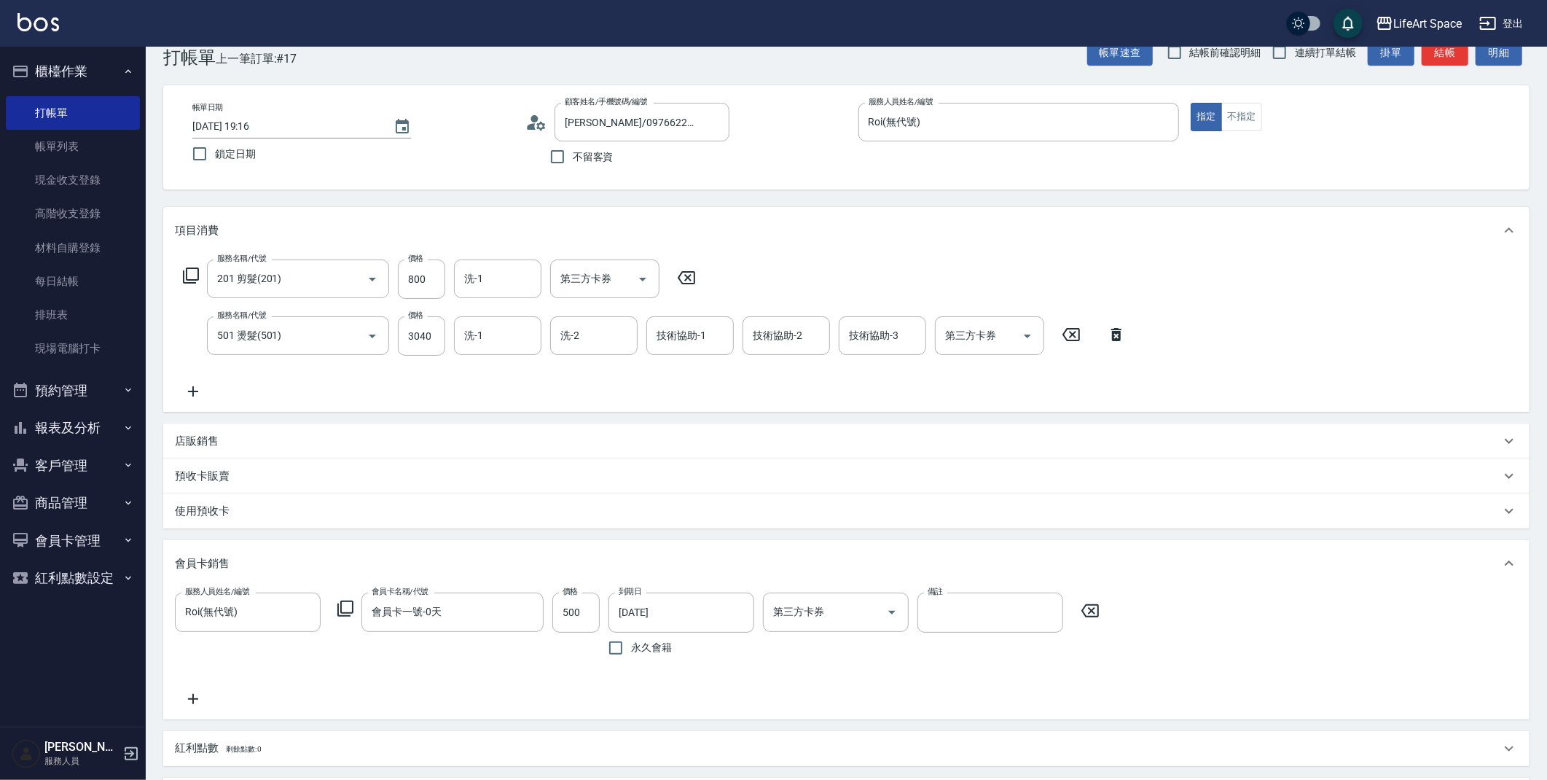
scroll to position [508, 0]
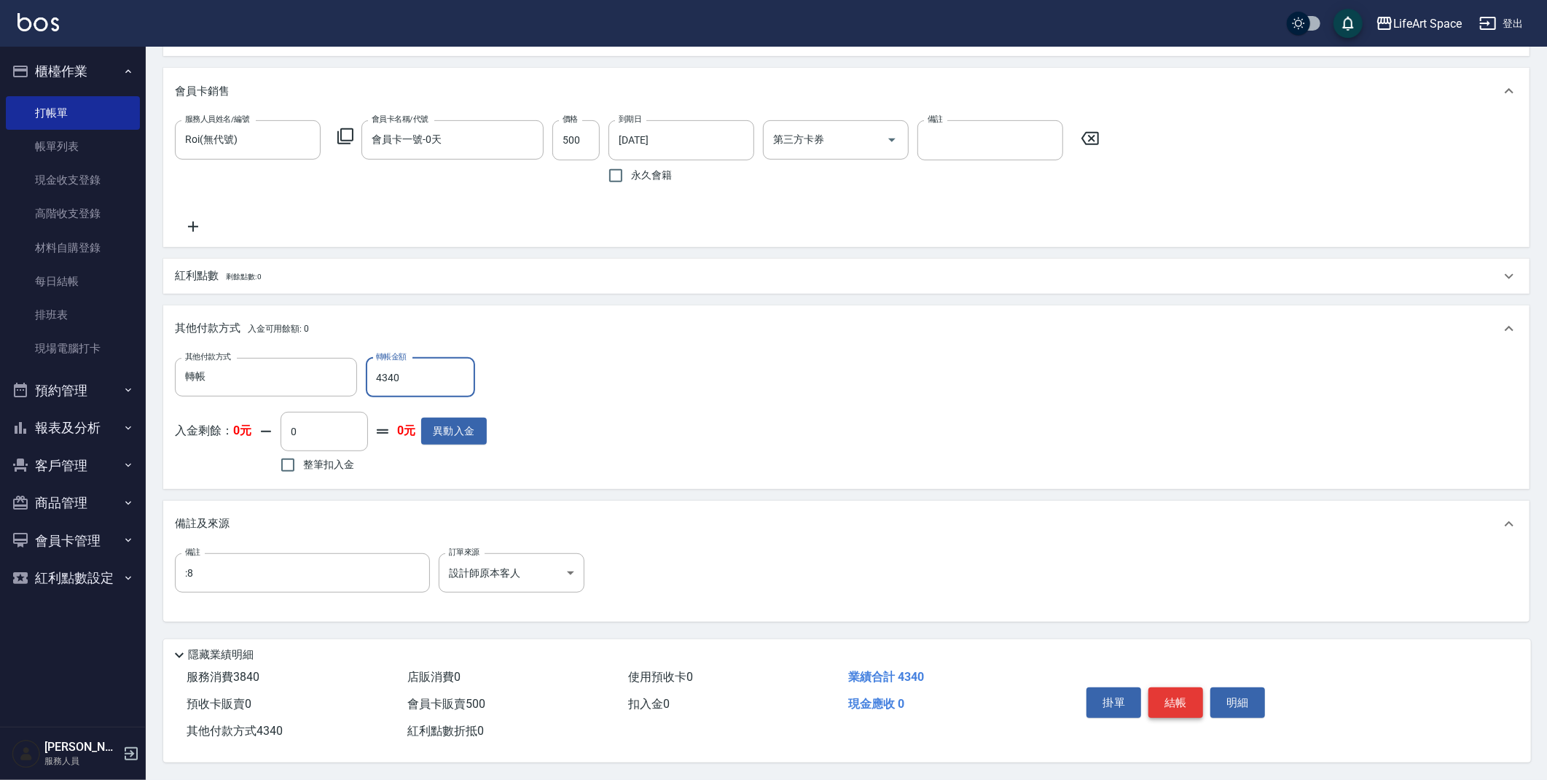
type input "4340"
click at [1186, 697] on button "結帳" at bounding box center [1175, 702] width 55 height 31
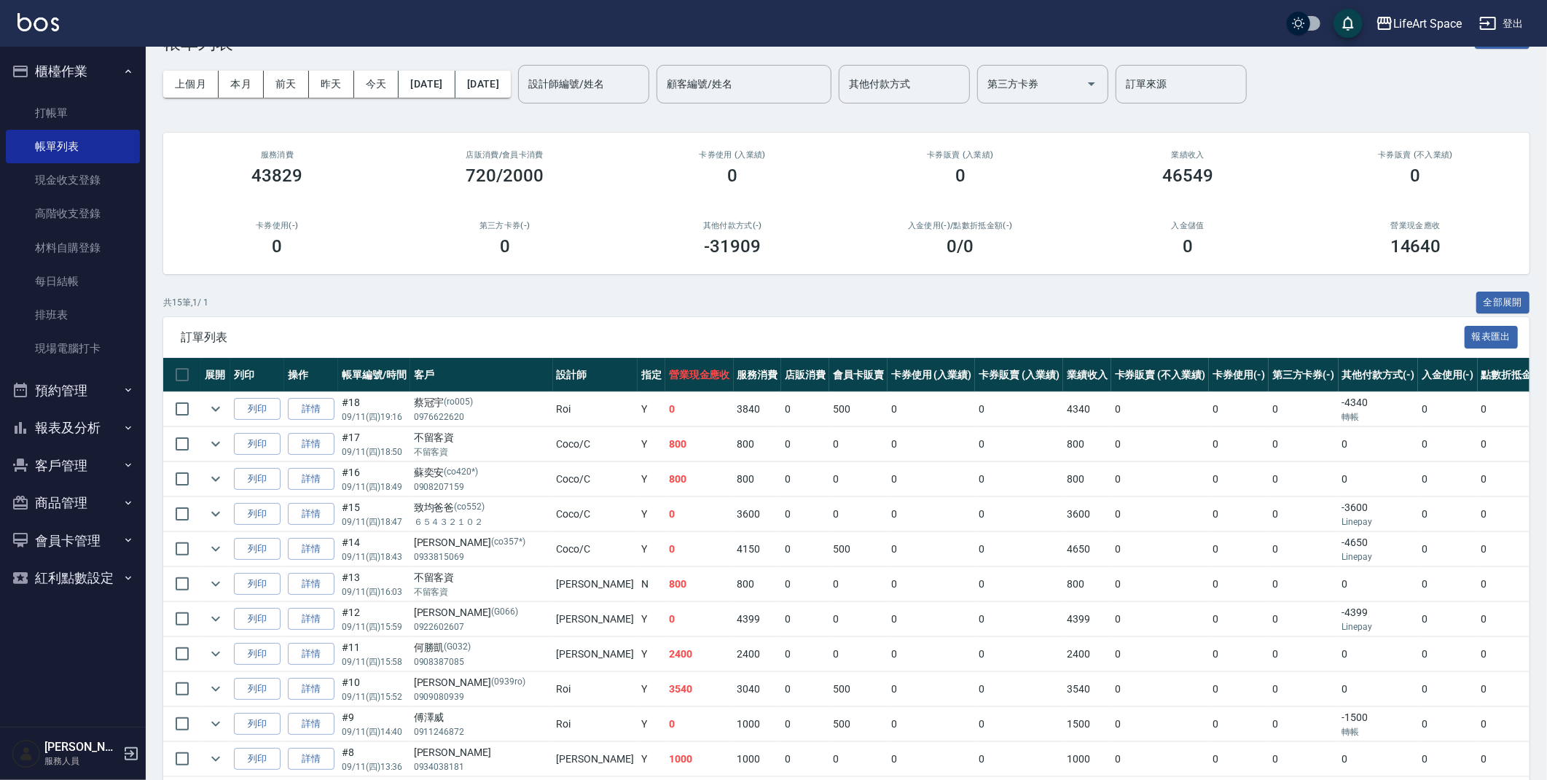
scroll to position [50, 0]
